Goal: Task Accomplishment & Management: Use online tool/utility

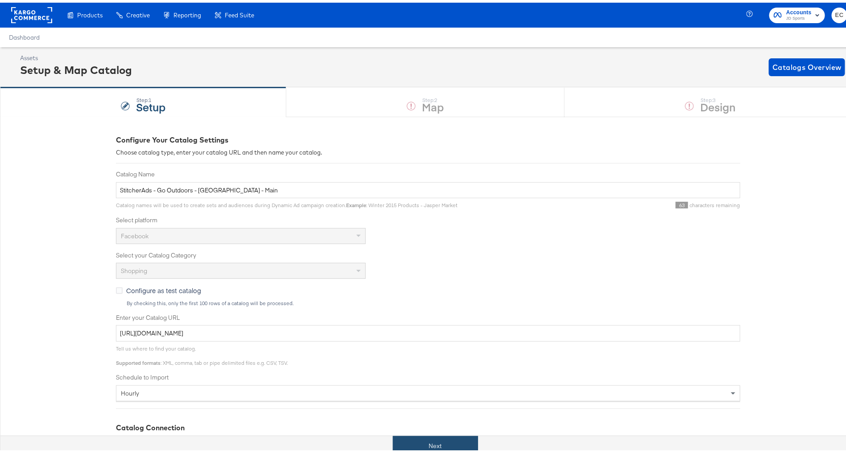
click at [434, 447] on button "Next" at bounding box center [435, 444] width 85 height 20
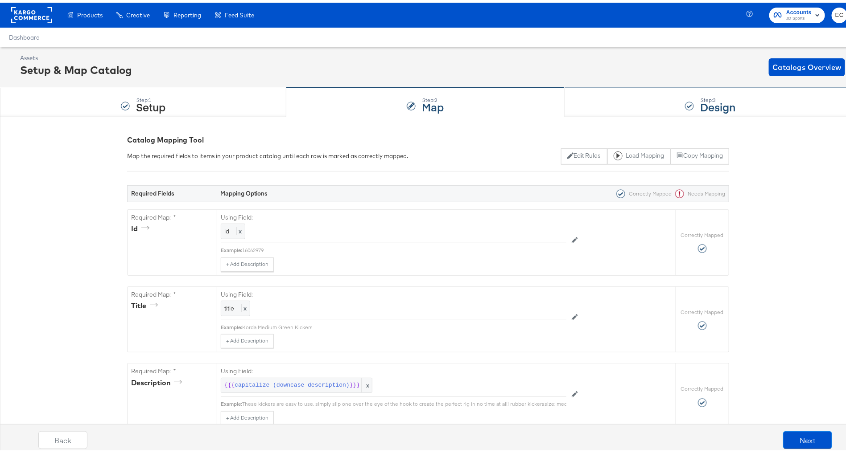
click at [639, 101] on div "Step: 3 Design" at bounding box center [711, 99] width 292 height 29
